Goal: Task Accomplishment & Management: Use online tool/utility

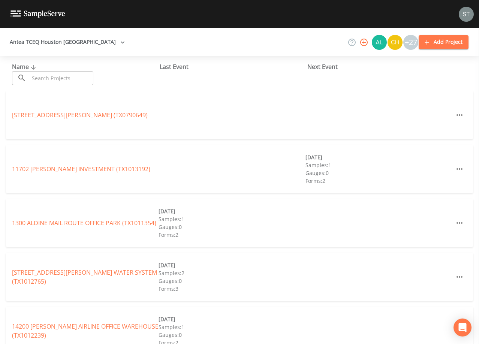
click at [62, 75] on input "text" at bounding box center [61, 78] width 64 height 14
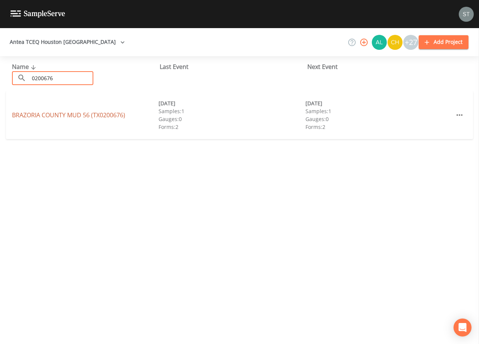
type input "0200676"
click at [108, 115] on link "[GEOGRAPHIC_DATA] 56 (TX0200676)" at bounding box center [68, 115] width 113 height 8
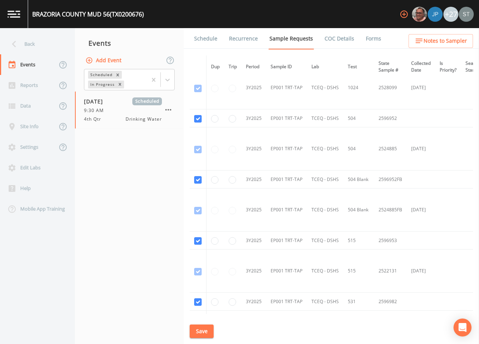
scroll to position [675, 0]
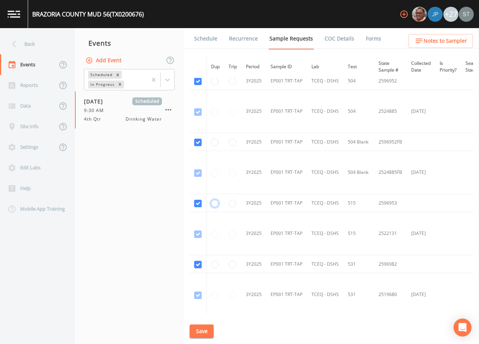
click at [213, 205] on input "radio" at bounding box center [214, 203] width 7 height 7
radio input "true"
click at [215, 266] on input "radio" at bounding box center [214, 264] width 7 height 7
radio input "true"
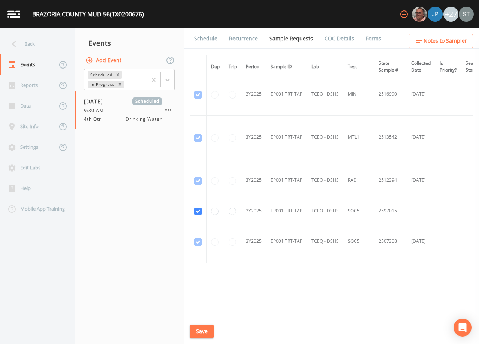
scroll to position [937, 0]
click at [232, 211] on input "radio" at bounding box center [232, 210] width 7 height 7
radio input "true"
click at [208, 332] on button "Save" at bounding box center [202, 332] width 24 height 14
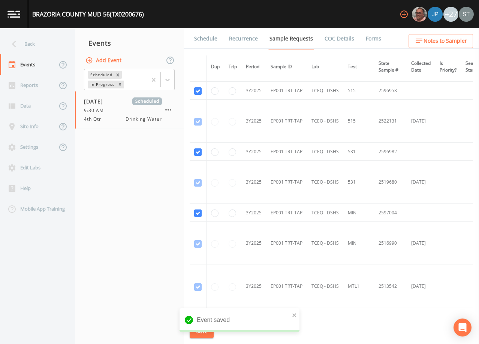
scroll to position [750, 0]
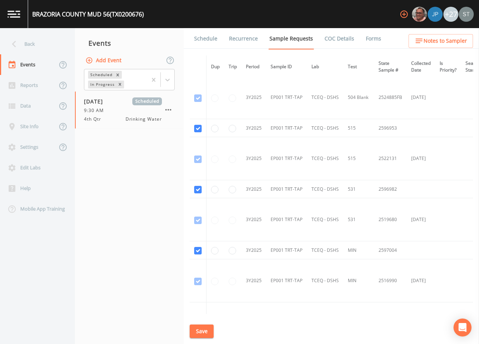
drag, startPoint x: 206, startPoint y: 43, endPoint x: 260, endPoint y: 40, distance: 54.4
click at [206, 43] on link "Schedule" at bounding box center [205, 38] width 25 height 21
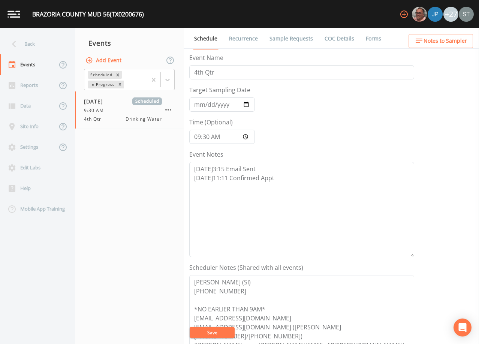
click at [281, 40] on link "Sample Requests" at bounding box center [291, 38] width 46 height 21
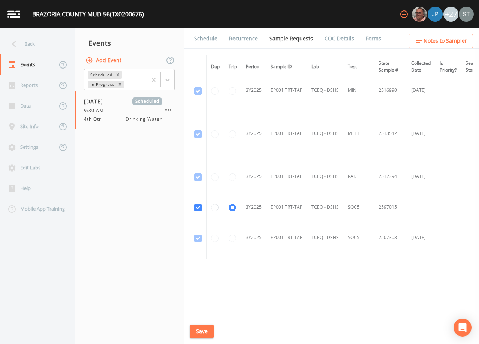
scroll to position [947, 0]
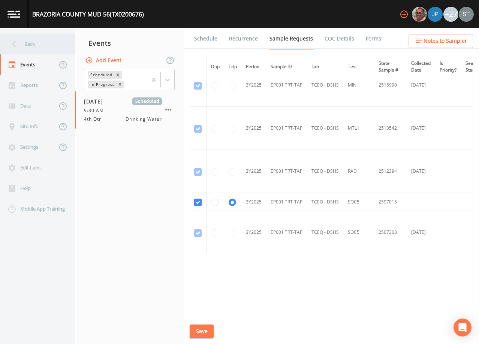
click at [26, 45] on div "Back" at bounding box center [33, 44] width 67 height 21
